Goal: Check status: Check status

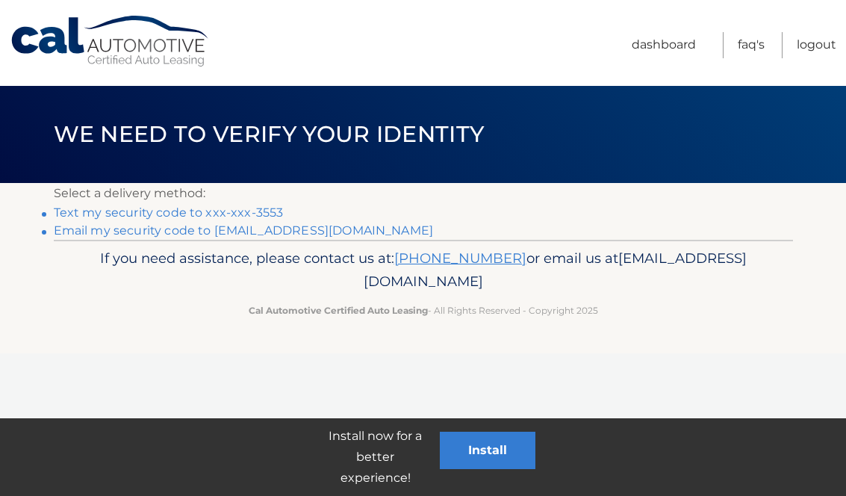
click at [269, 211] on link "Text my security code to xxx-xxx-3553" at bounding box center [169, 212] width 230 height 14
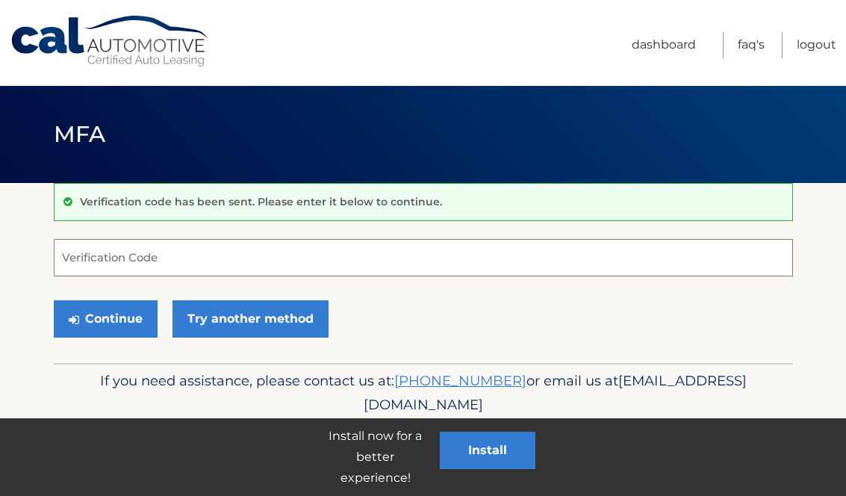
click at [282, 252] on input "Verification Code" at bounding box center [423, 257] width 739 height 37
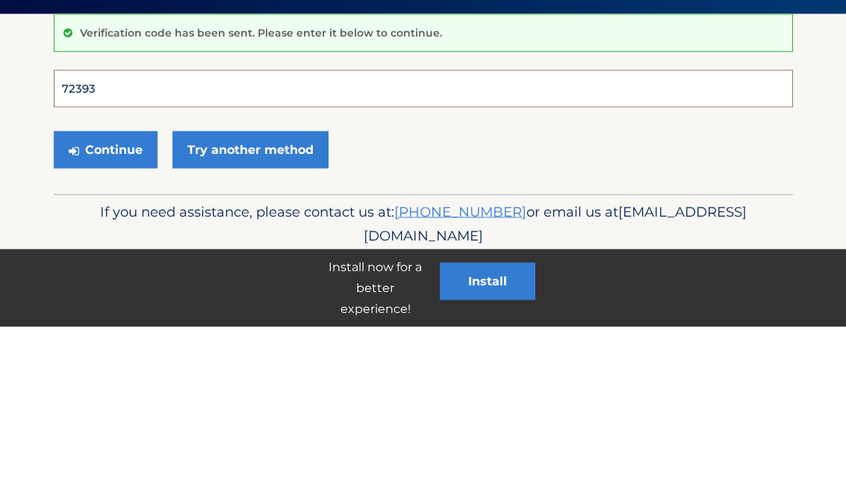
type input "723933"
click at [105, 300] on button "Continue" at bounding box center [106, 318] width 104 height 37
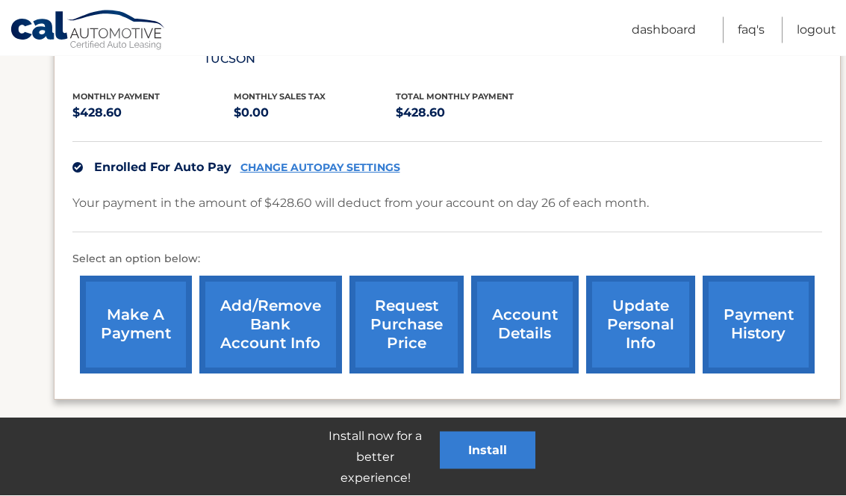
scroll to position [324, 0]
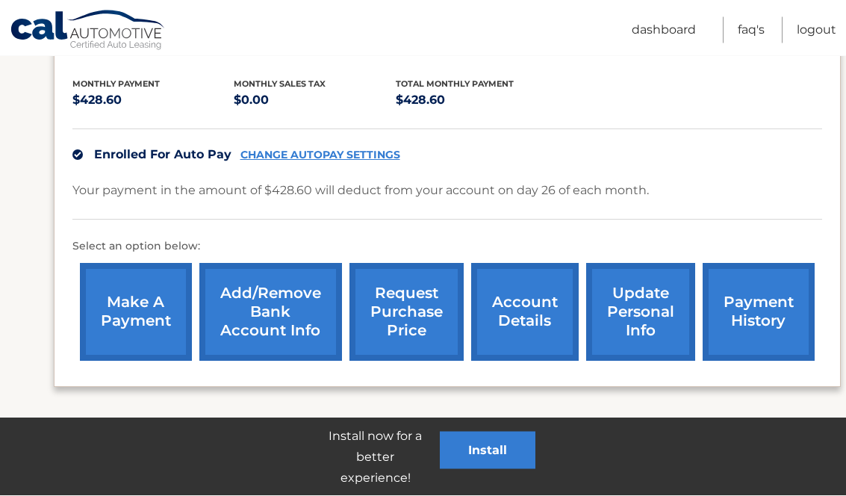
click at [531, 289] on link "account details" at bounding box center [525, 313] width 108 height 98
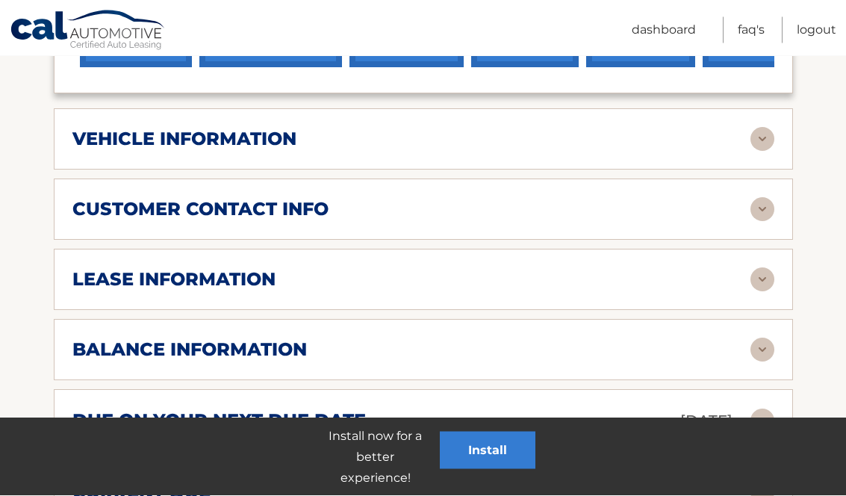
scroll to position [671, 0]
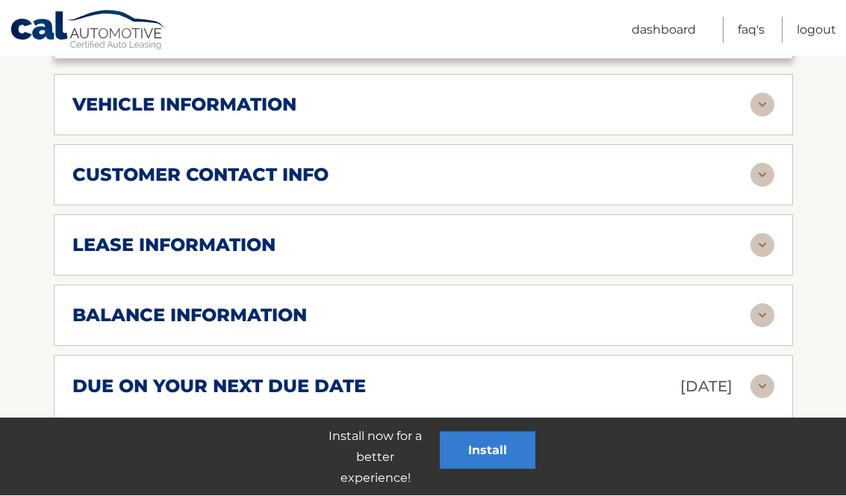
click at [764, 234] on img at bounding box center [762, 246] width 24 height 24
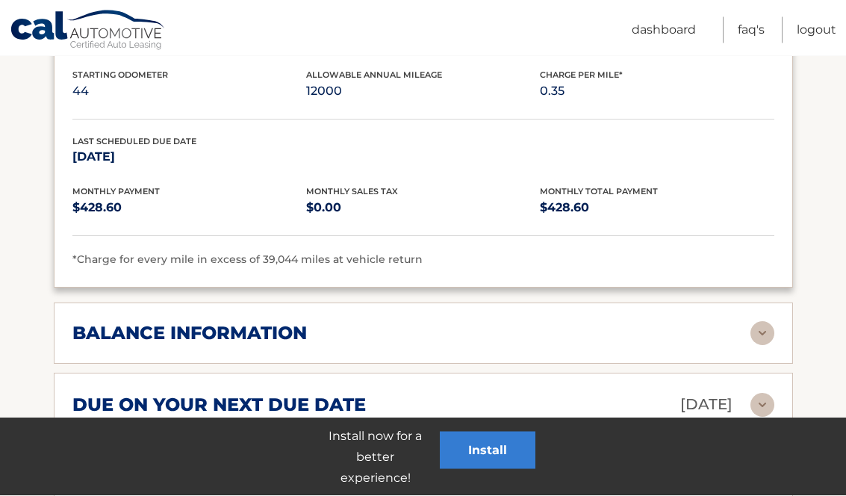
scroll to position [934, 0]
click at [665, 322] on div "balance information" at bounding box center [411, 333] width 678 height 22
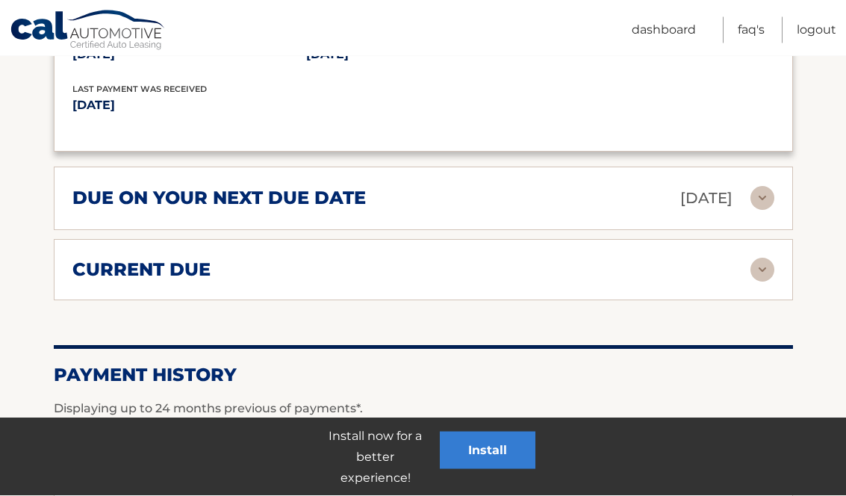
scroll to position [1330, 0]
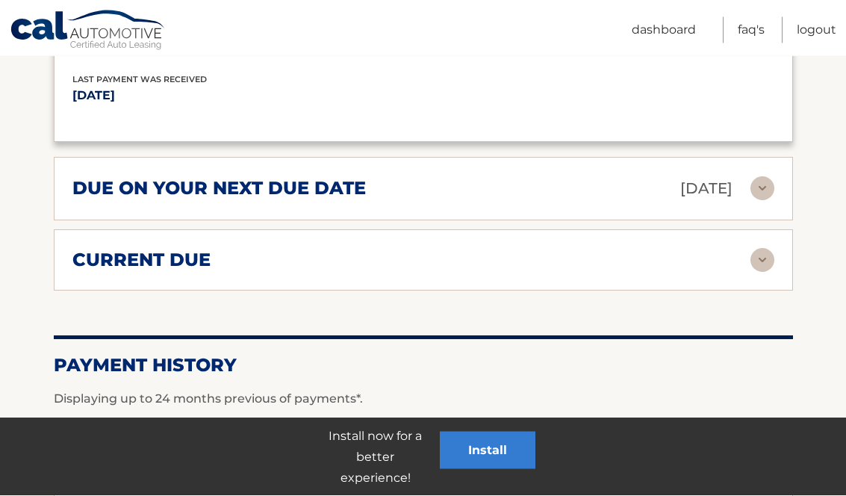
click at [751, 177] on img at bounding box center [762, 189] width 24 height 24
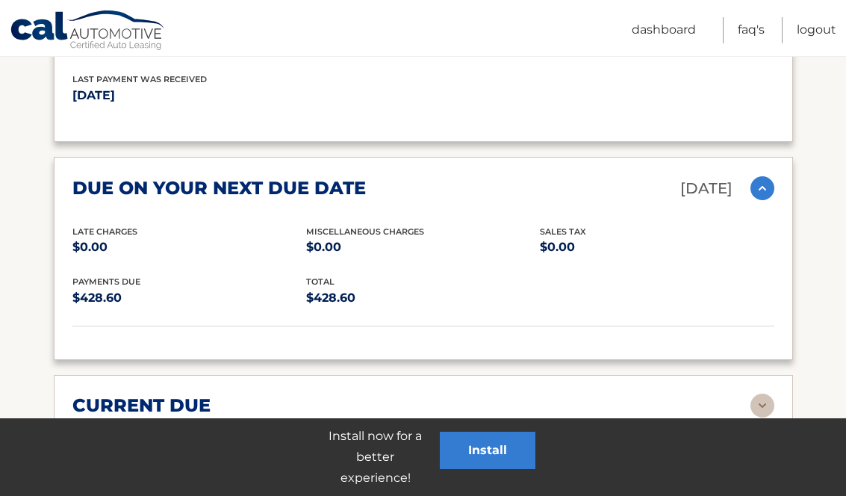
click at [763, 394] on img at bounding box center [762, 406] width 24 height 24
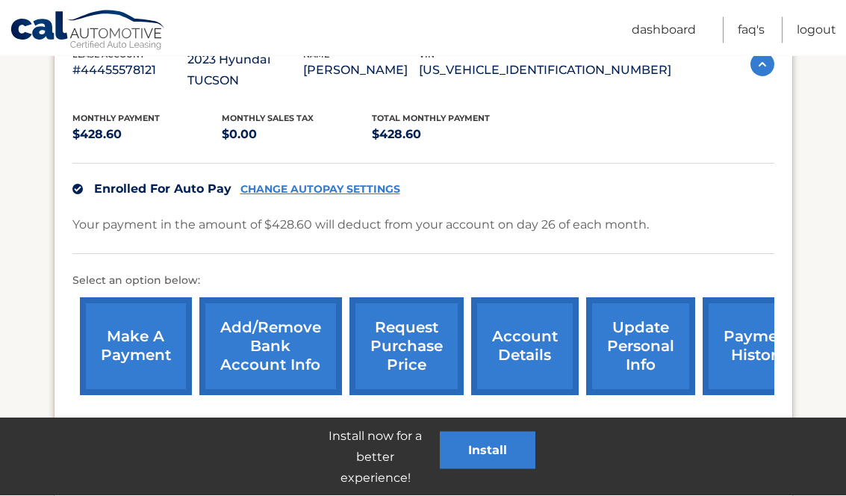
scroll to position [311, 0]
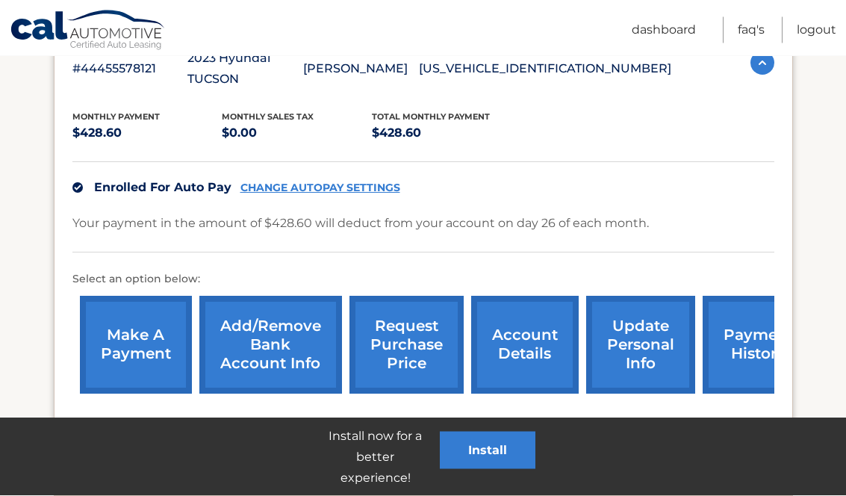
click at [741, 316] on link "payment history" at bounding box center [759, 345] width 112 height 98
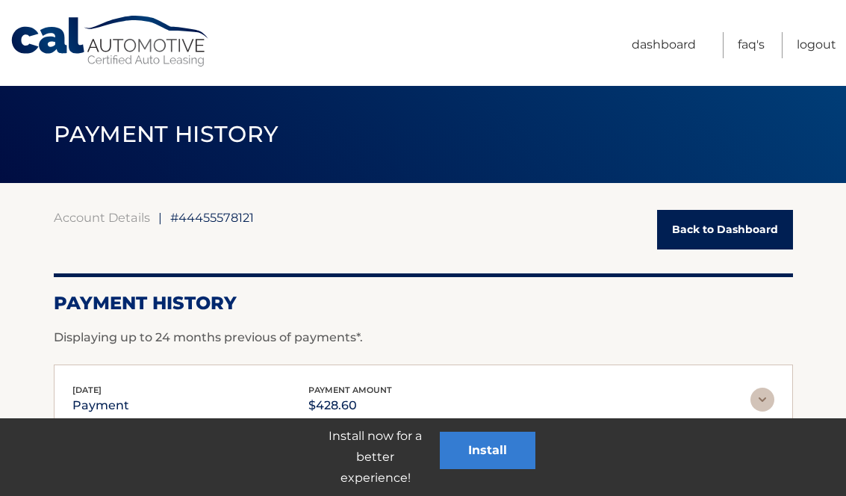
click at [700, 239] on link "Back to Dashboard" at bounding box center [725, 230] width 136 height 40
click at [718, 229] on link "Back to Dashboard" at bounding box center [725, 230] width 136 height 40
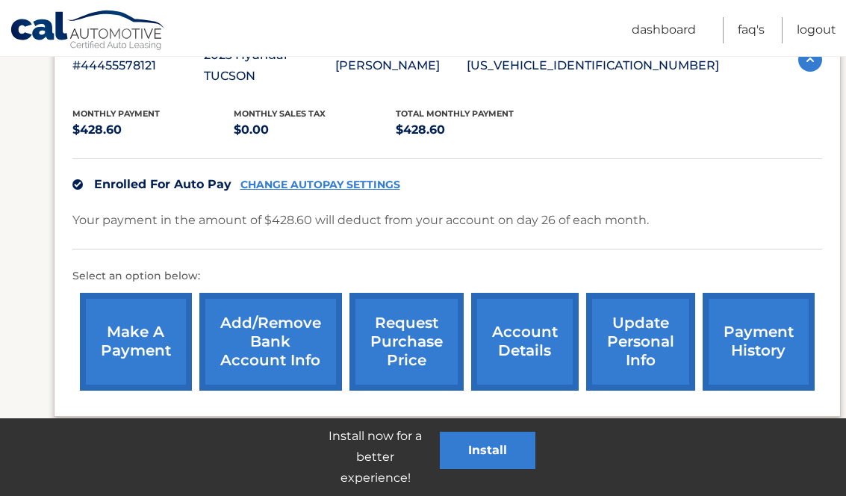
scroll to position [324, 0]
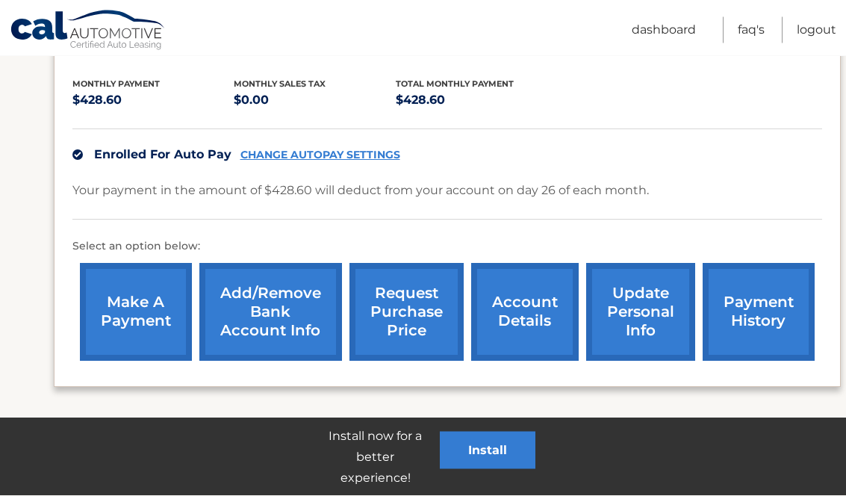
click at [402, 300] on link "request purchase price" at bounding box center [406, 313] width 114 height 98
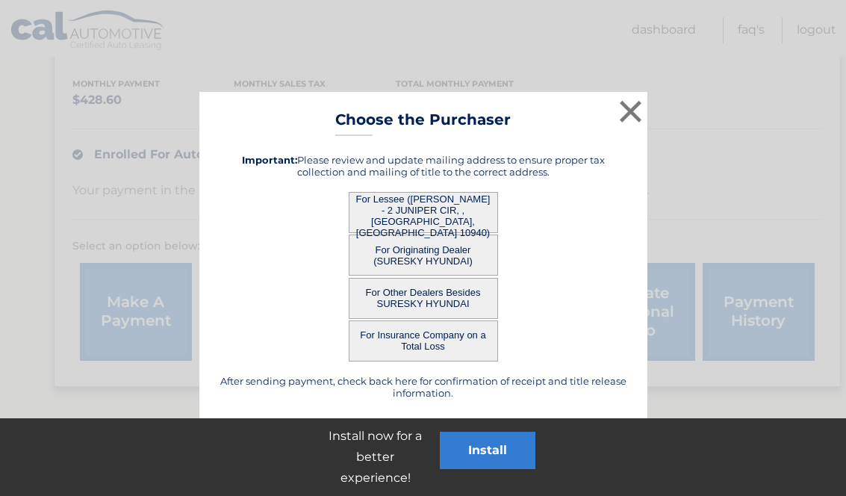
click at [630, 111] on button "×" at bounding box center [631, 111] width 30 height 30
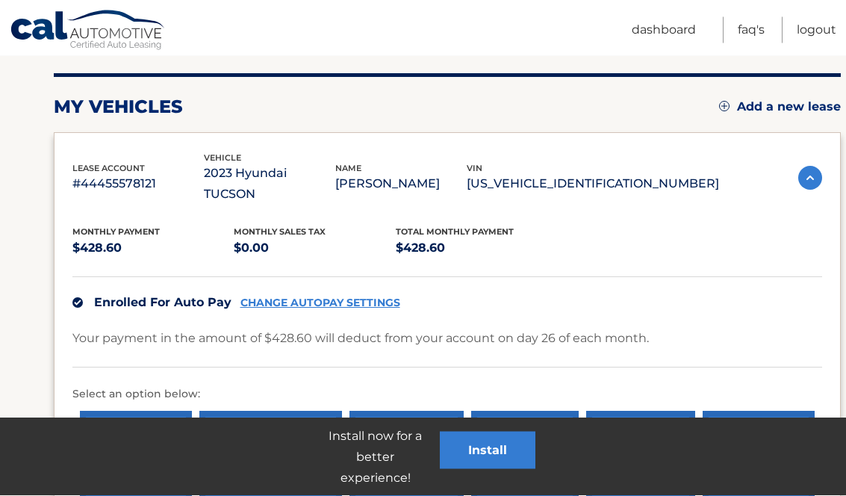
scroll to position [0, 0]
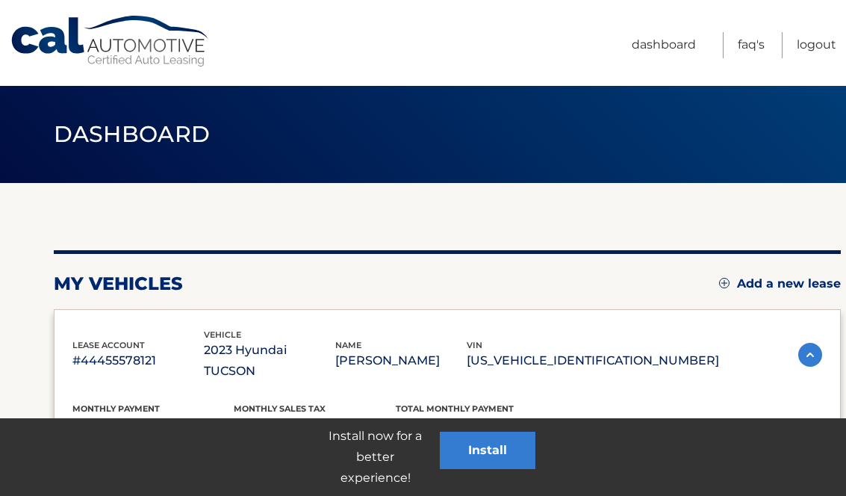
click at [814, 47] on link "Logout" at bounding box center [817, 45] width 40 height 26
